Goal: Navigation & Orientation: Find specific page/section

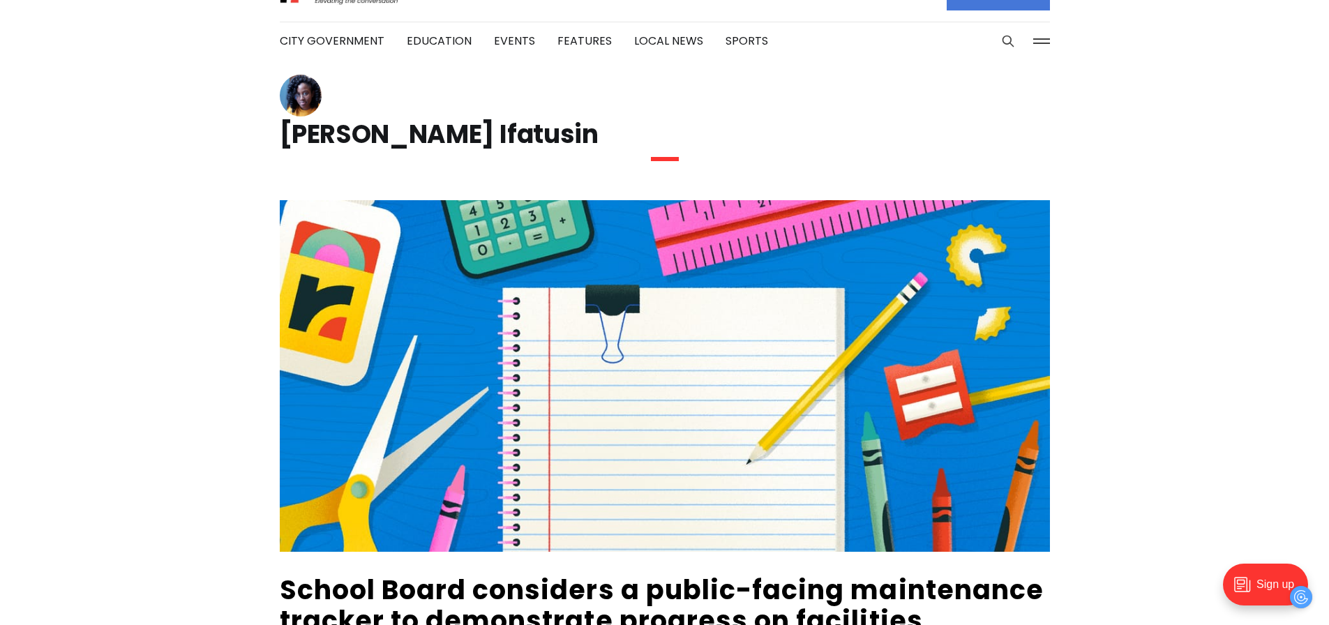
scroll to position [33, 0]
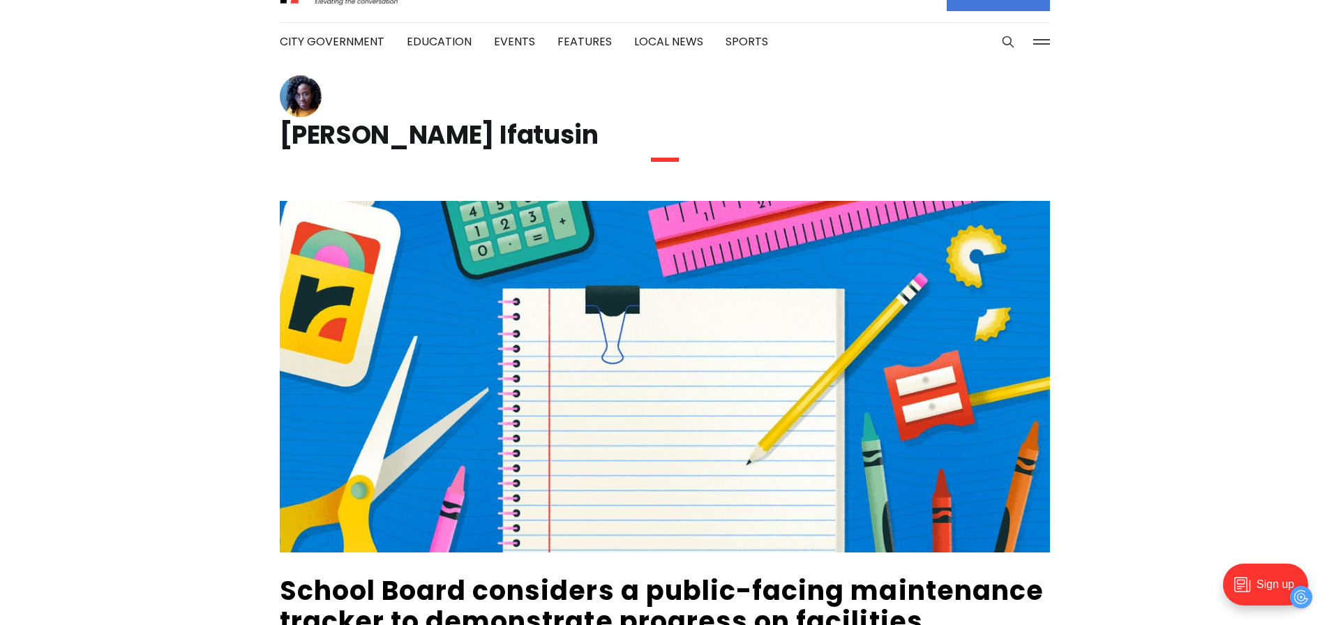
click at [347, 137] on h1 "[PERSON_NAME] Ifatusin" at bounding box center [665, 135] width 770 height 22
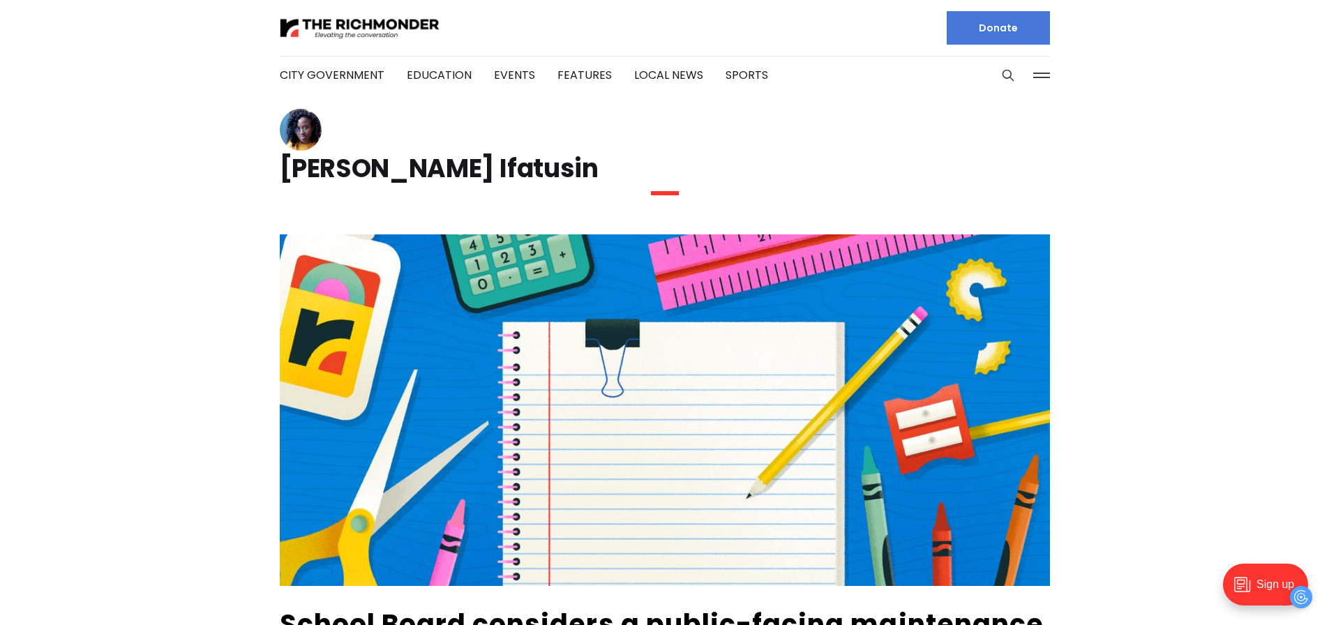
click at [1031, 75] on button at bounding box center [1041, 75] width 21 height 21
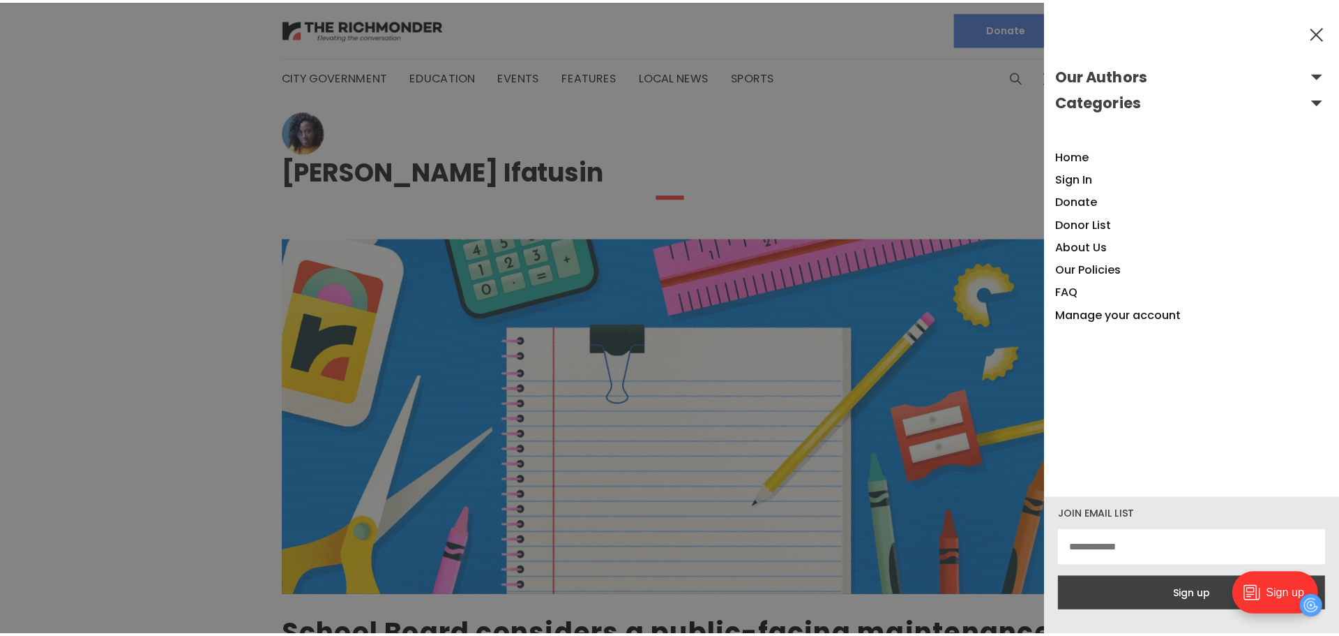
scroll to position [0, 0]
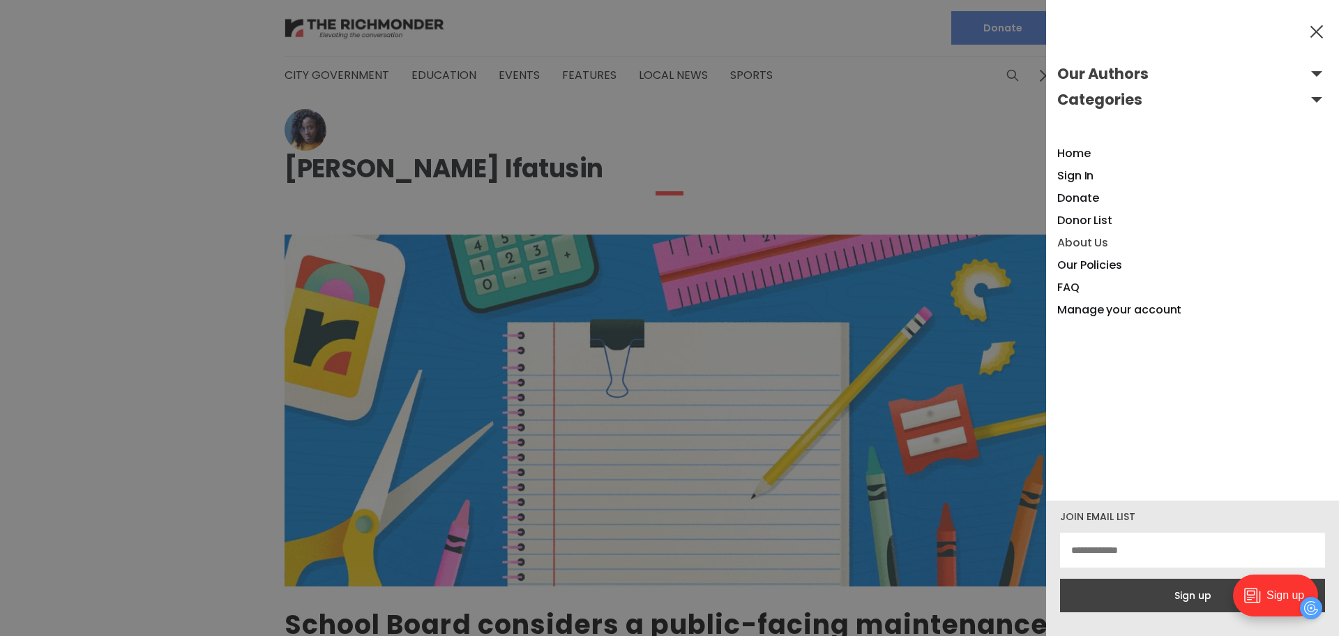
click at [1101, 244] on link "About Us" at bounding box center [1083, 242] width 51 height 16
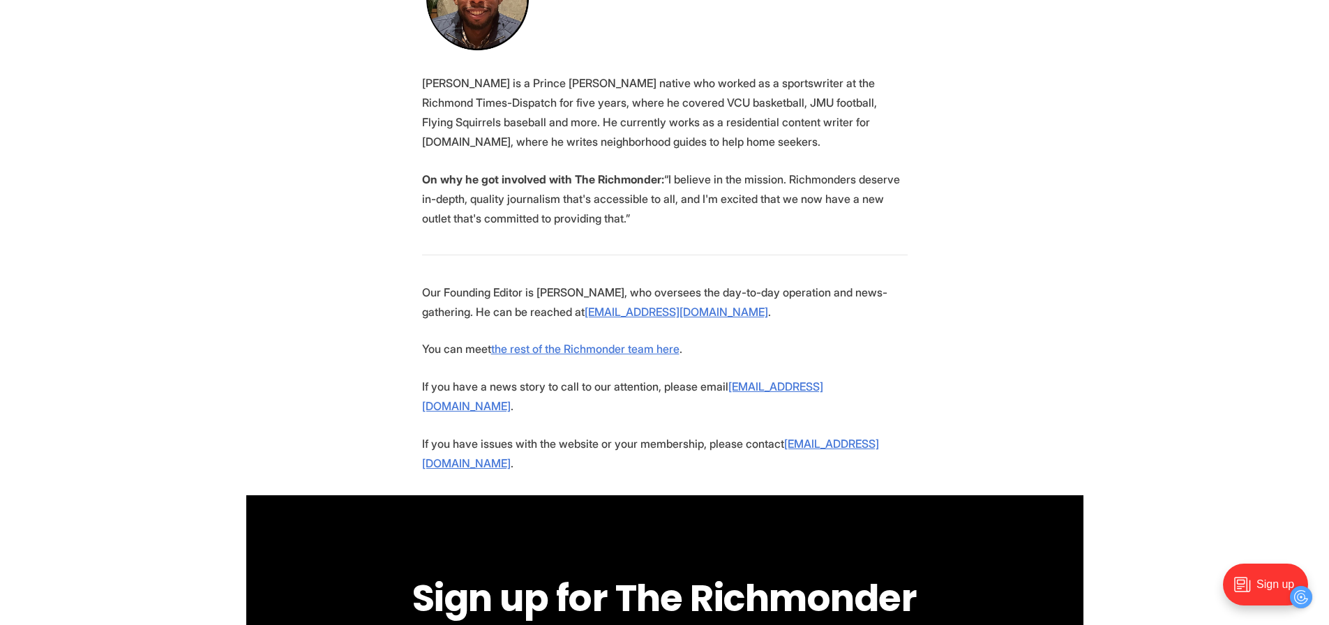
scroll to position [2645, 0]
